Goal: Navigation & Orientation: Find specific page/section

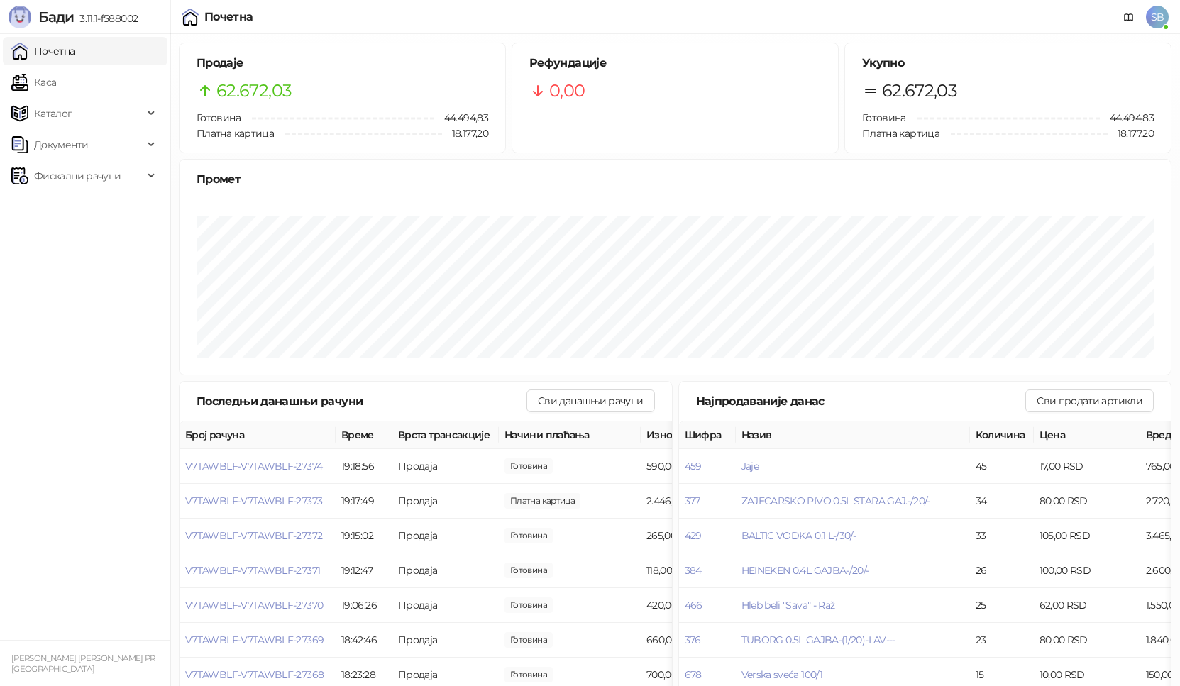
click at [56, 89] on link "Каса" at bounding box center [33, 82] width 45 height 28
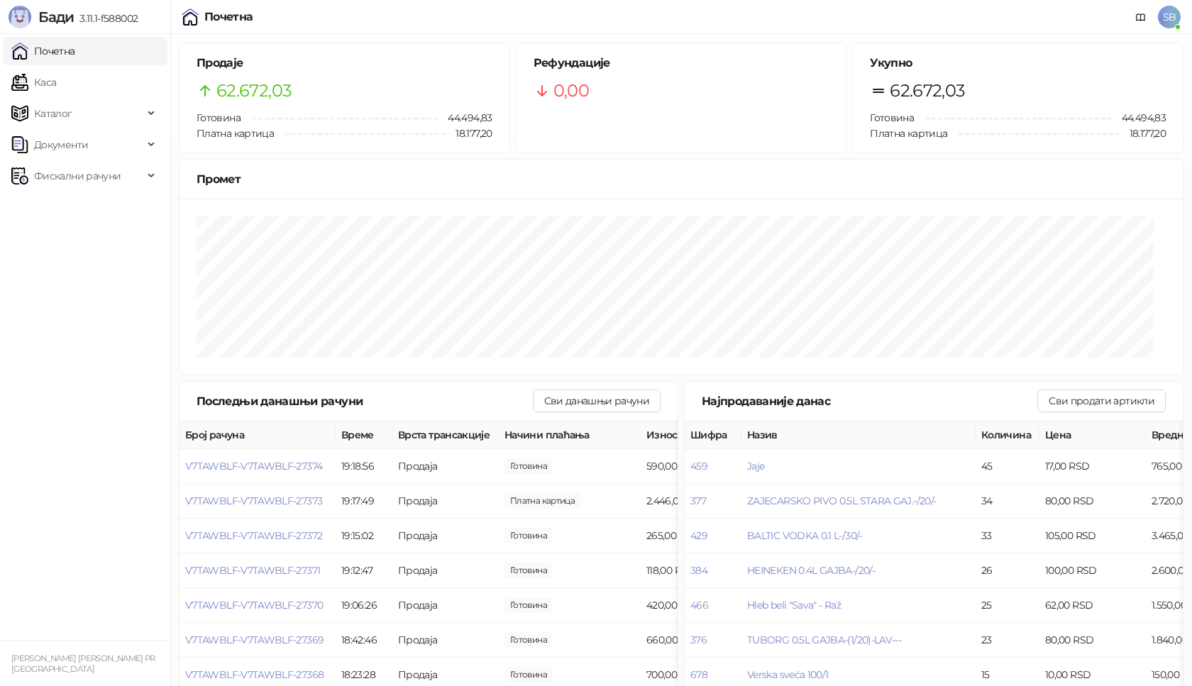
click at [60, 40] on link "Почетна" at bounding box center [43, 51] width 64 height 28
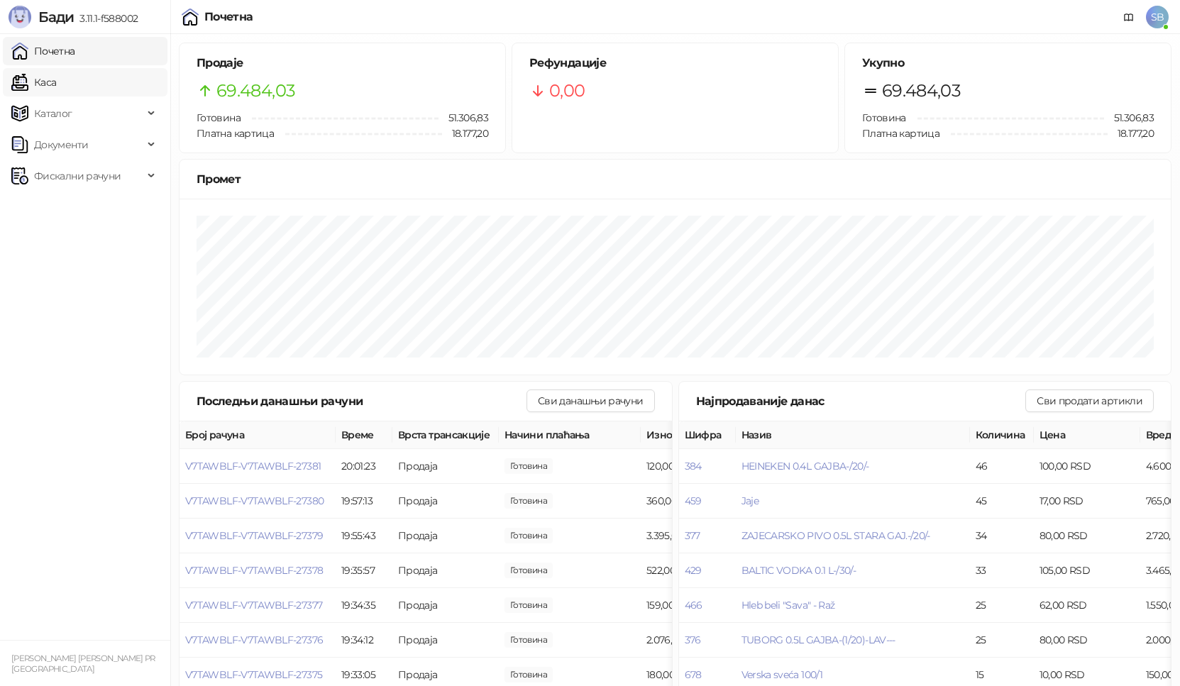
click at [56, 86] on link "Каса" at bounding box center [33, 82] width 45 height 28
click at [61, 54] on link "Почетна" at bounding box center [43, 51] width 64 height 28
